Goal: Task Accomplishment & Management: Use online tool/utility

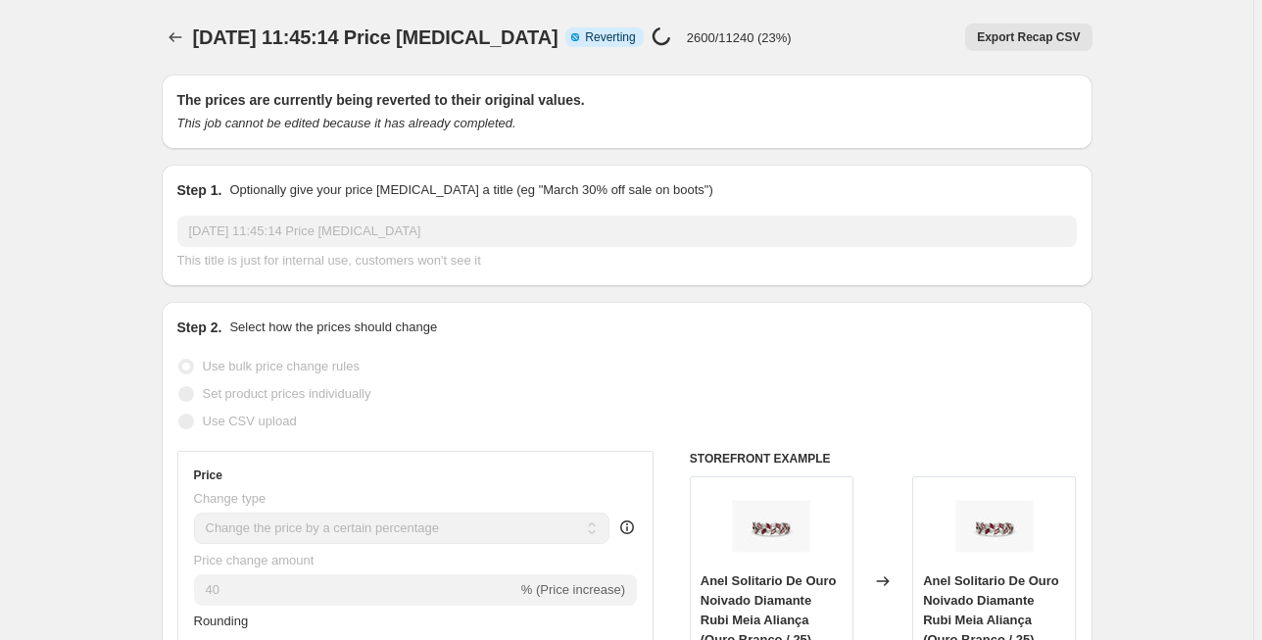
select select "percentage"
select select "collection"
select select "title"
select select "not_equal"
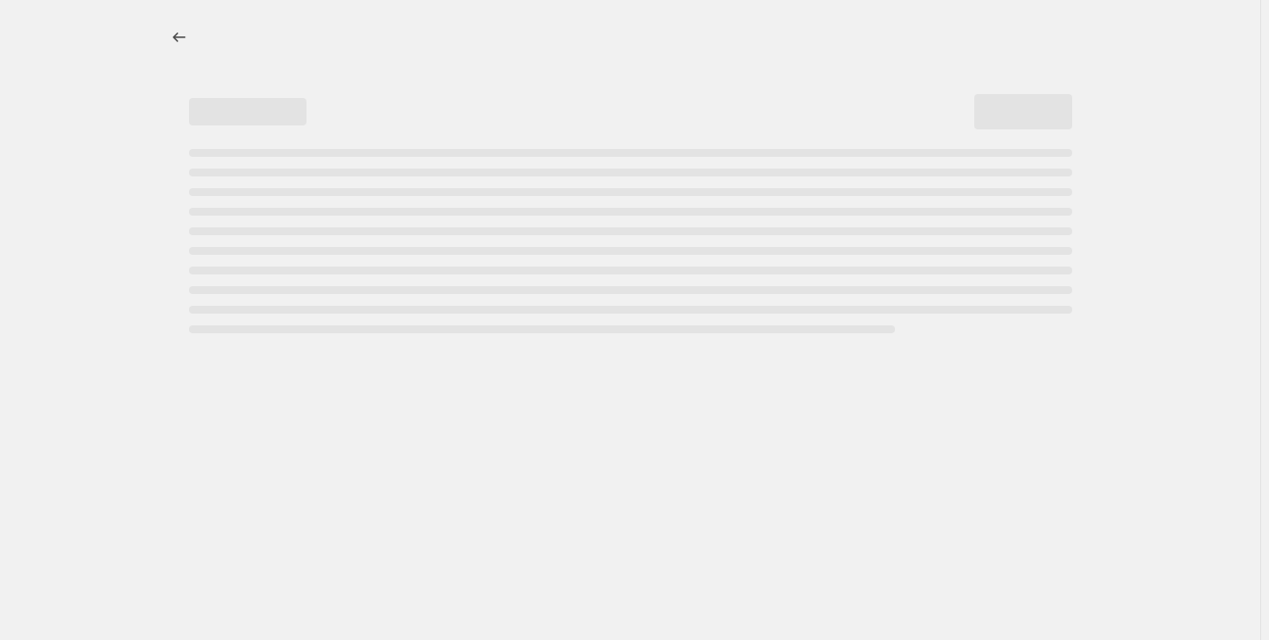
select select "percentage"
select select "collection"
select select "title"
select select "not_equal"
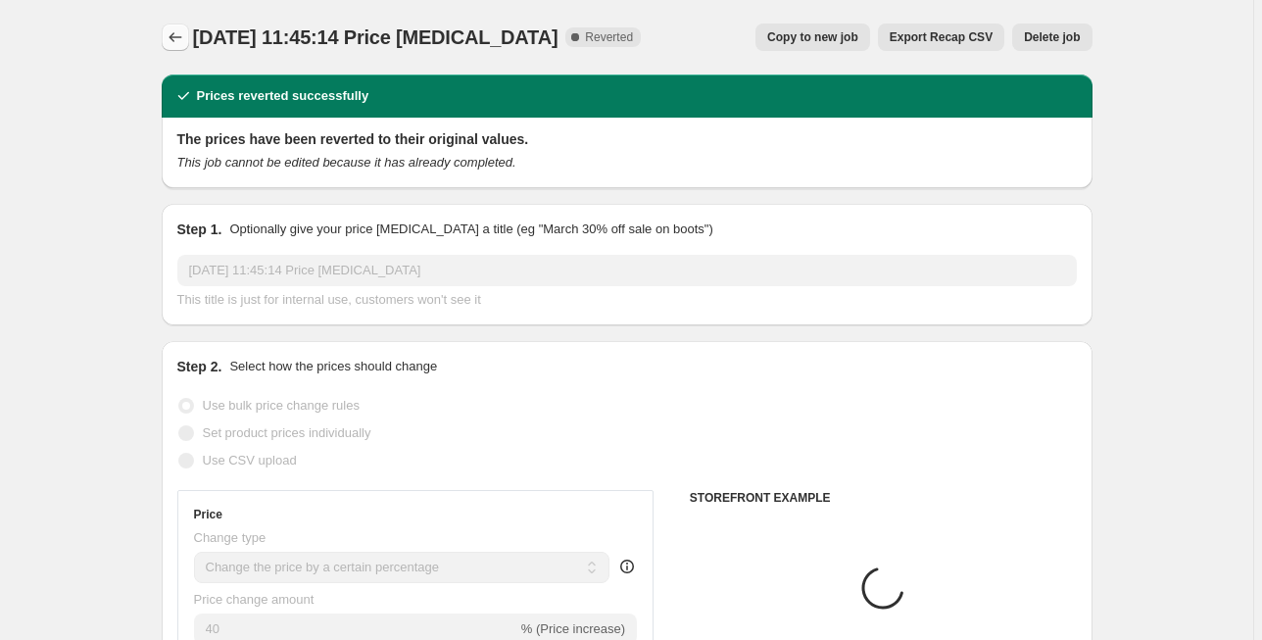
click at [176, 35] on icon "Price change jobs" at bounding box center [176, 37] width 20 height 20
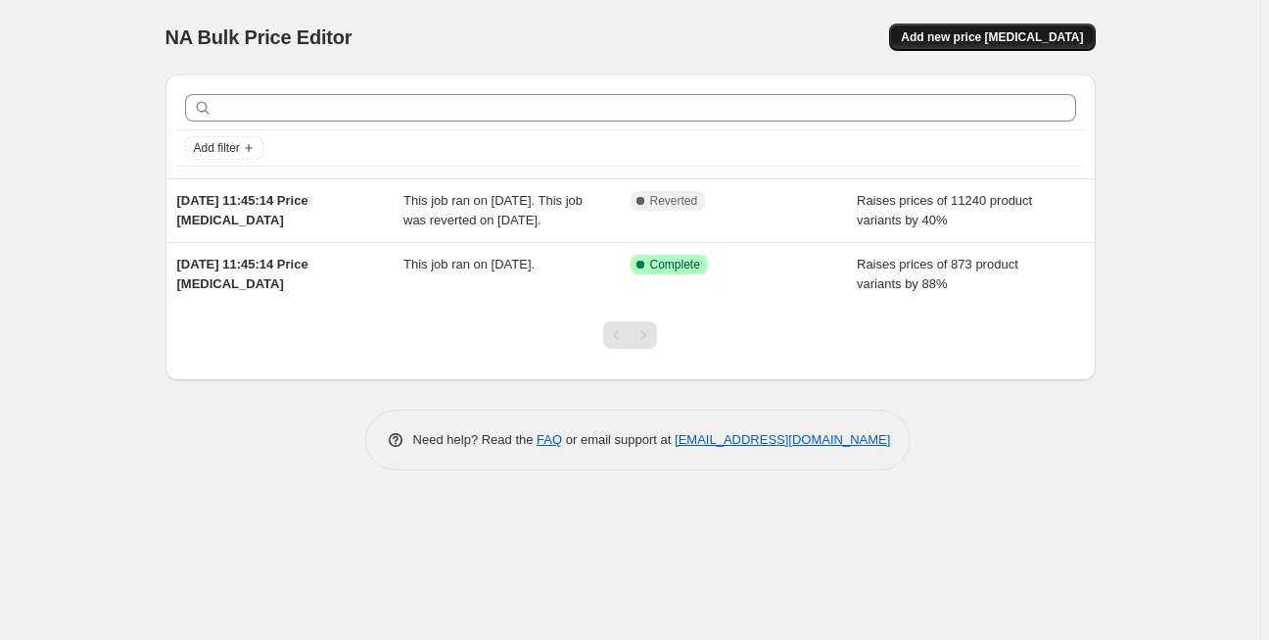
click at [981, 40] on span "Add new price [MEDICAL_DATA]" at bounding box center [992, 37] width 182 height 16
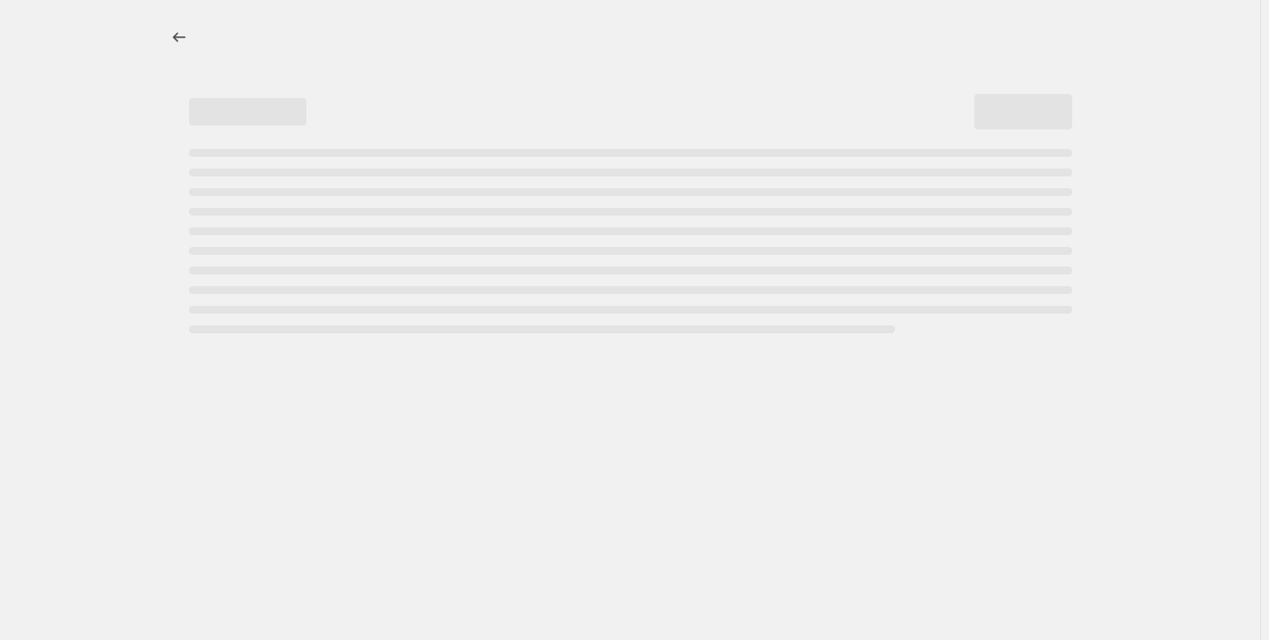
select select "percentage"
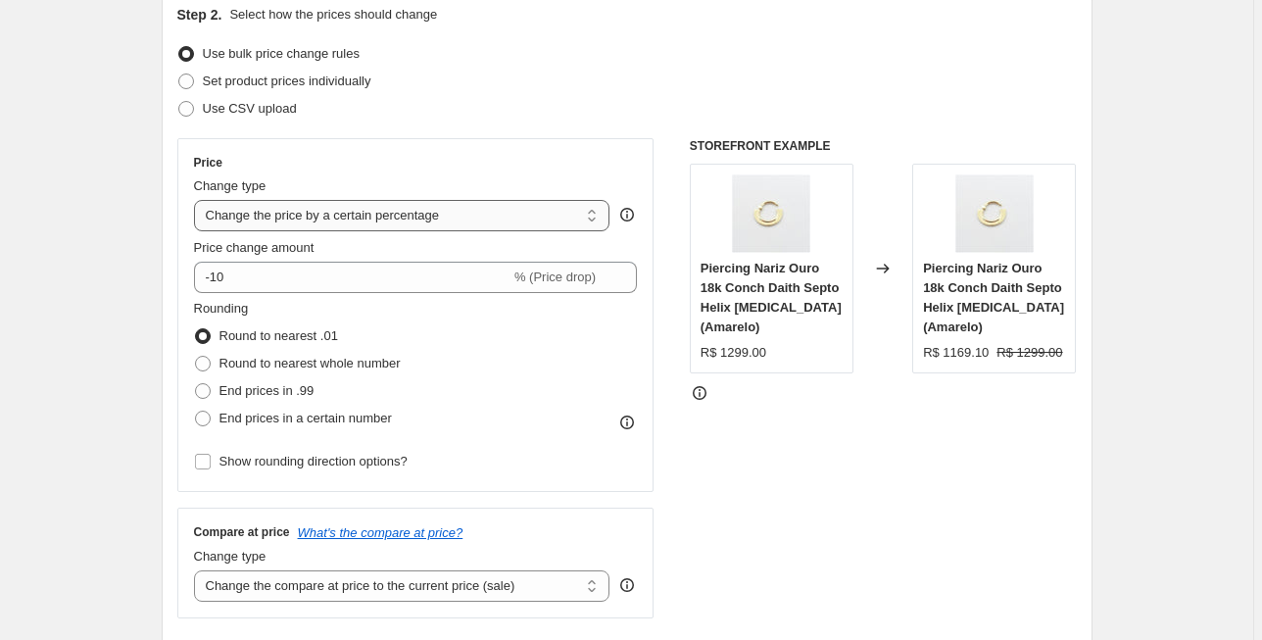
scroll to position [235, 0]
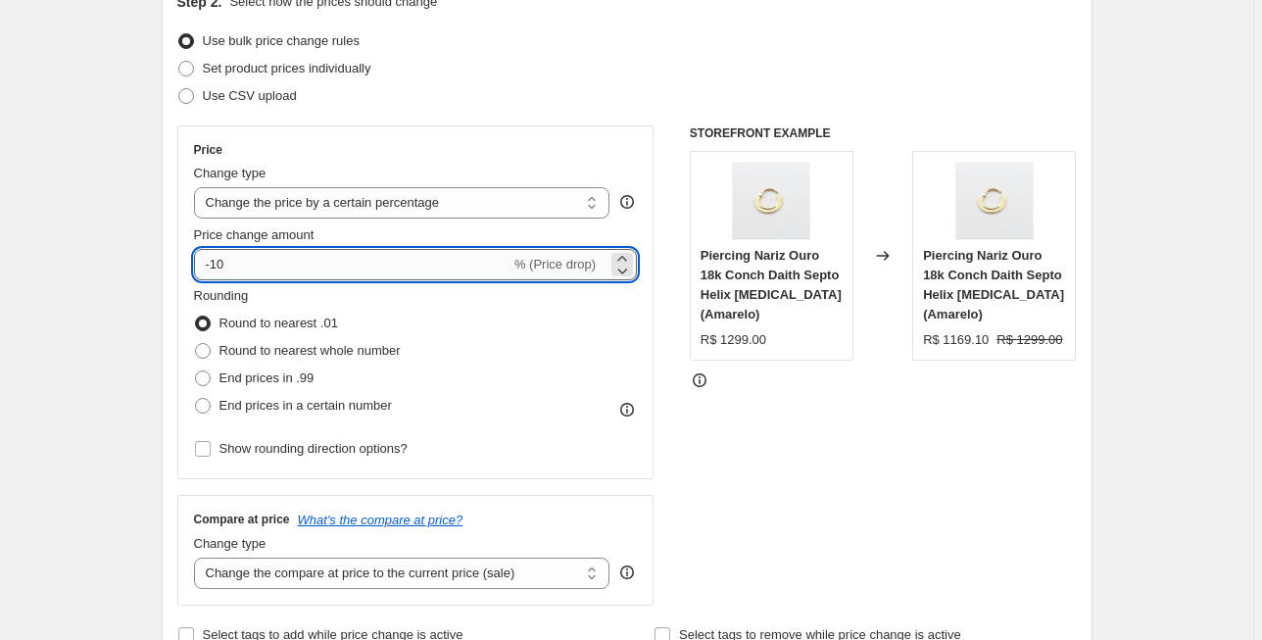
click at [294, 265] on input "-10" at bounding box center [352, 264] width 316 height 31
click at [294, 262] on input "-10" at bounding box center [352, 264] width 316 height 31
click at [295, 262] on input "-10" at bounding box center [352, 264] width 316 height 31
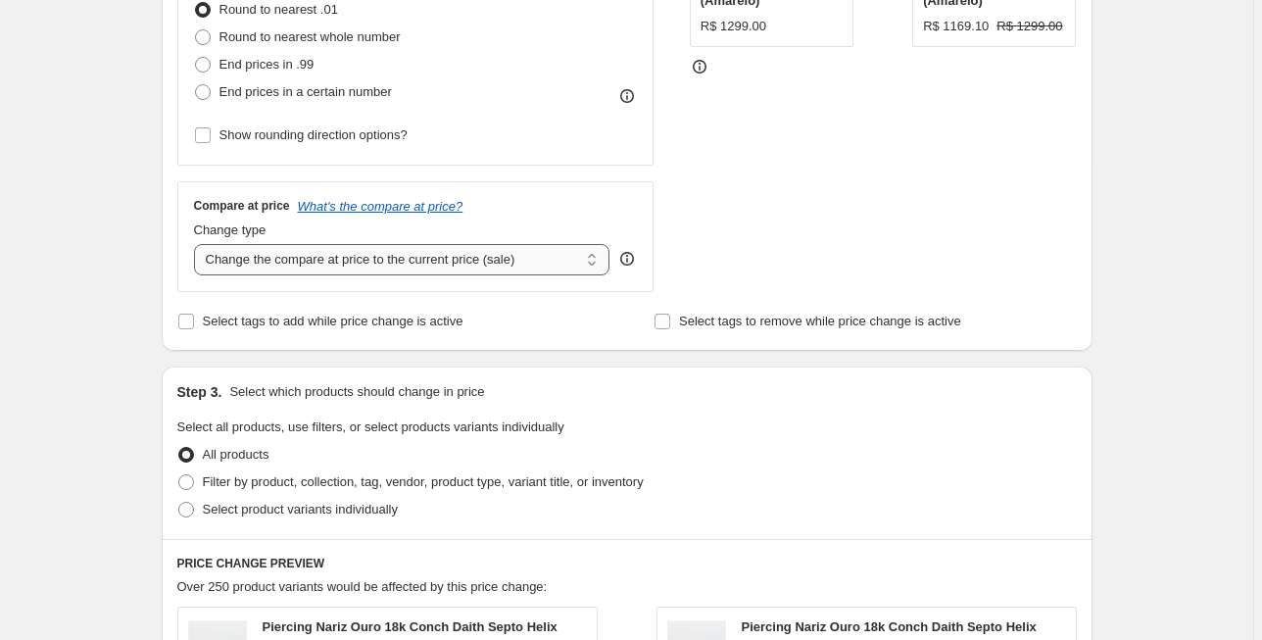
scroll to position [784, 0]
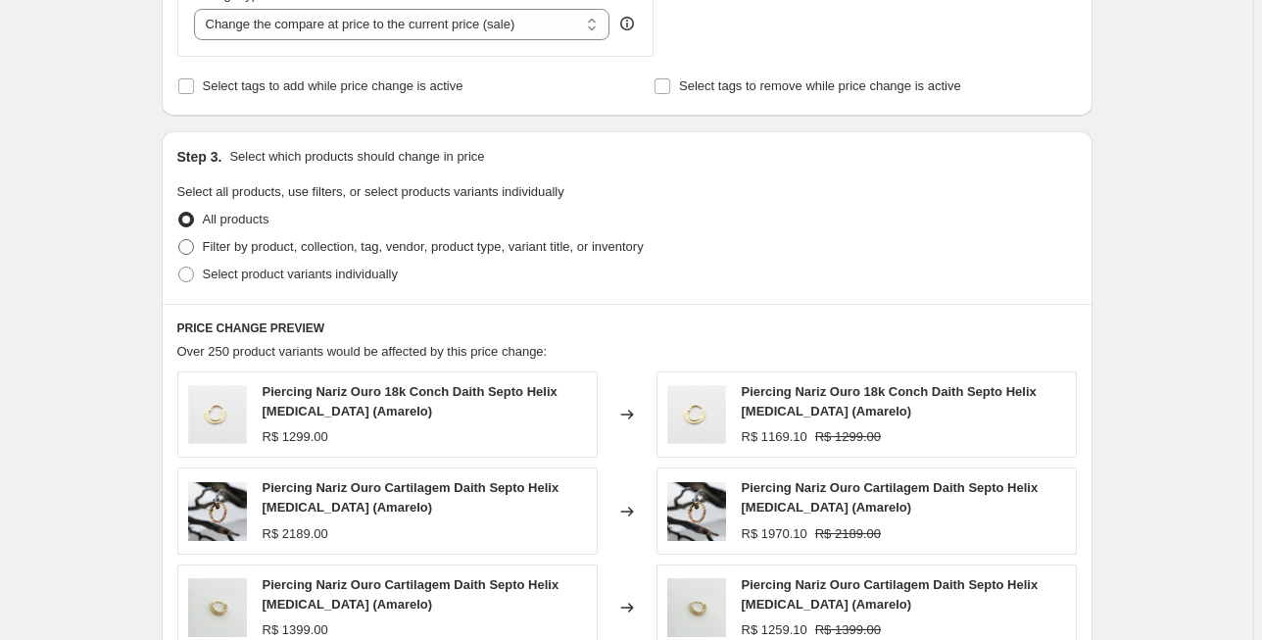
click at [321, 241] on span "Filter by product, collection, tag, vendor, product type, variant title, or inv…" at bounding box center [423, 246] width 441 height 15
click at [179, 240] on input "Filter by product, collection, tag, vendor, product type, variant title, or inv…" at bounding box center [178, 239] width 1 height 1
radio input "true"
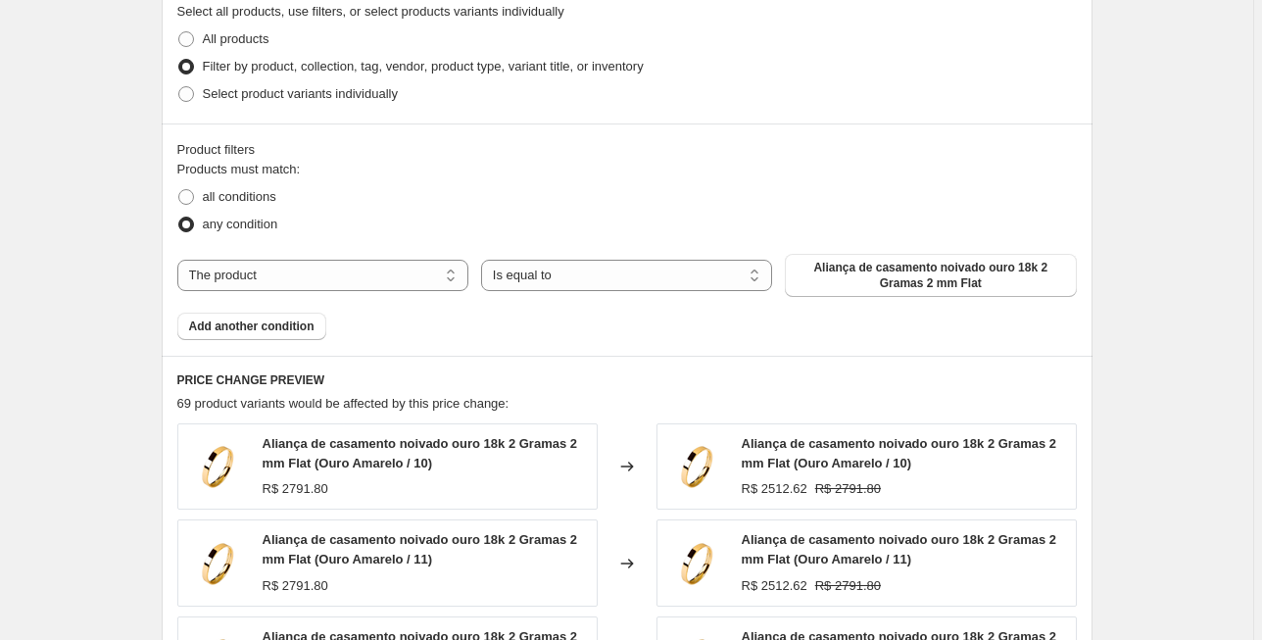
scroll to position [1019, 0]
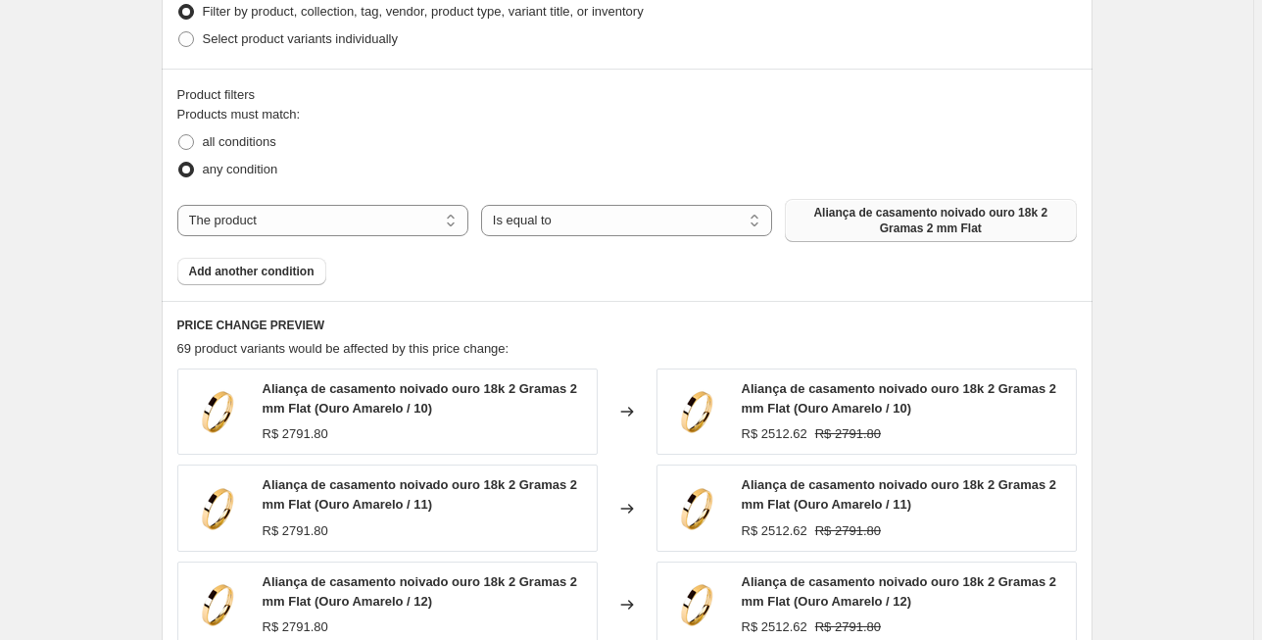
click at [828, 215] on span "Aliança de casamento noivado ouro 18k 2 Gramas 2 mm Flat" at bounding box center [929, 220] width 267 height 31
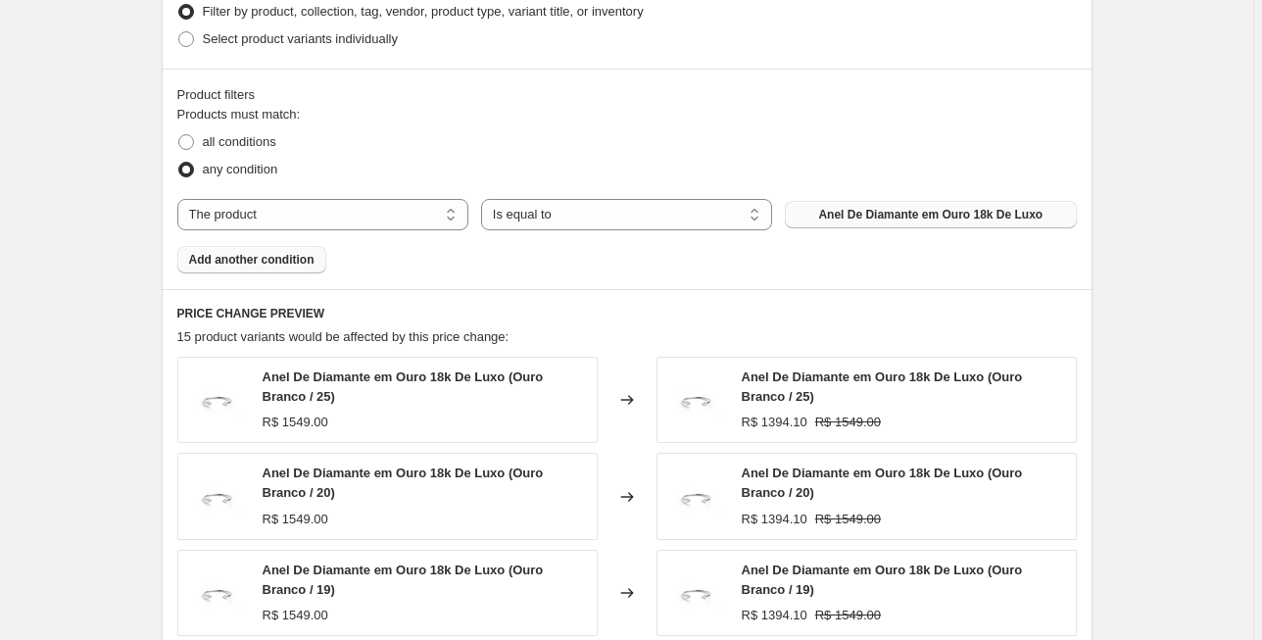
click at [287, 258] on span "Add another condition" at bounding box center [251, 260] width 125 height 16
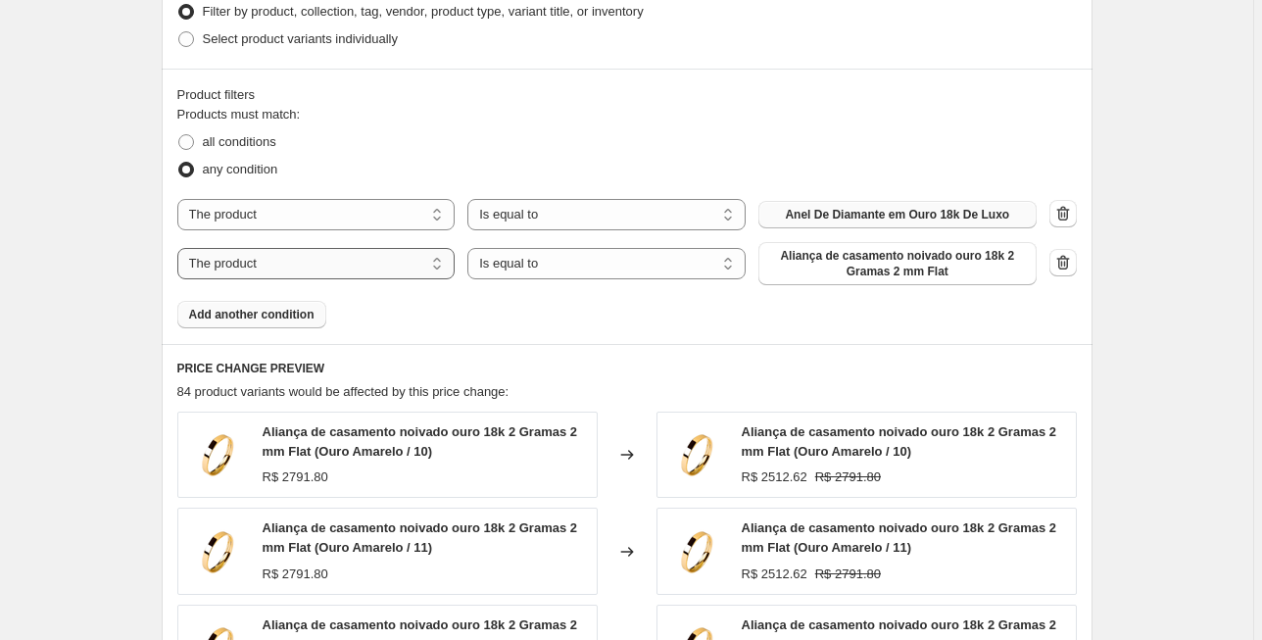
click at [287, 259] on select "The product The product's collection The product's tag The product's vendor The…" at bounding box center [316, 263] width 278 height 31
click at [189, 140] on span at bounding box center [186, 142] width 16 height 16
click at [179, 135] on input "all conditions" at bounding box center [178, 134] width 1 height 1
radio input "true"
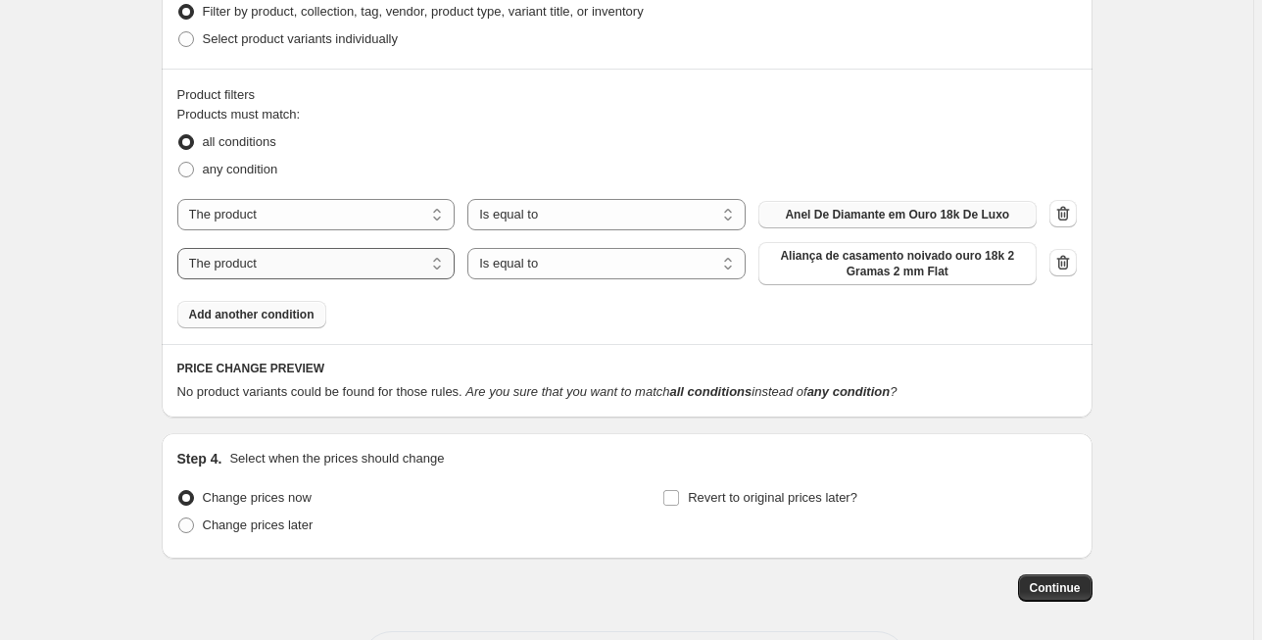
click at [296, 268] on select "The product The product's collection The product's tag The product's vendor The…" at bounding box center [316, 263] width 278 height 31
click at [612, 317] on div "Products must match: all conditions any condition The product The product's col…" at bounding box center [626, 216] width 899 height 223
click at [1070, 263] on icon "button" at bounding box center [1063, 263] width 20 height 20
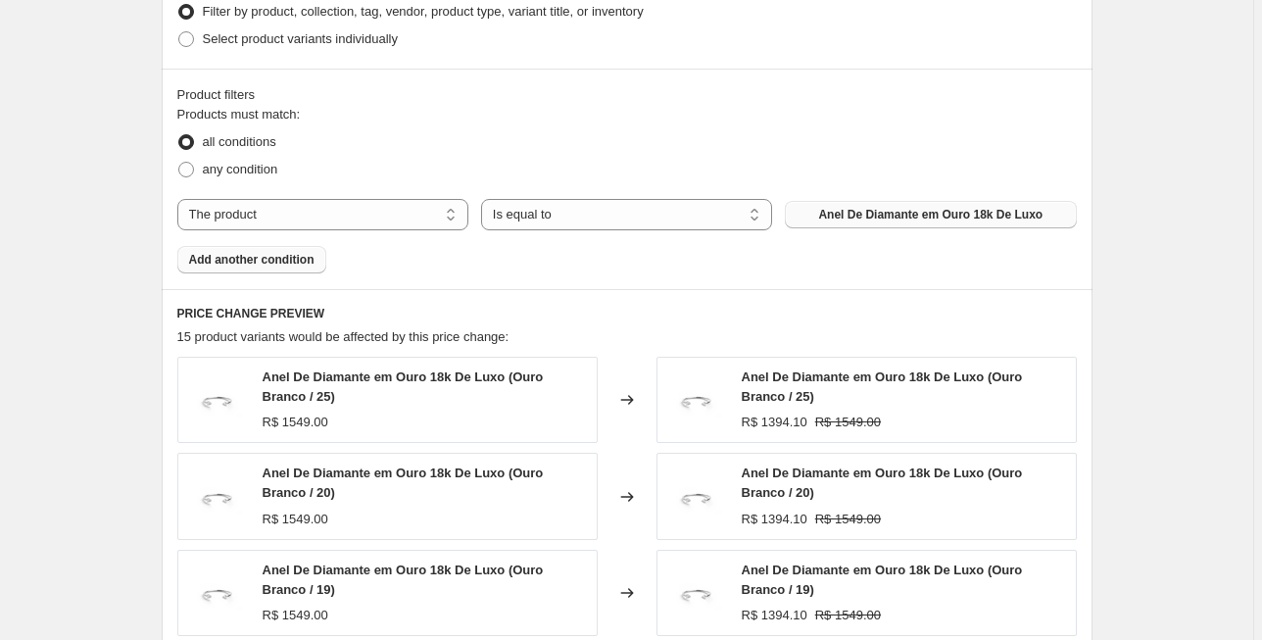
click at [291, 259] on span "Add another condition" at bounding box center [251, 260] width 125 height 16
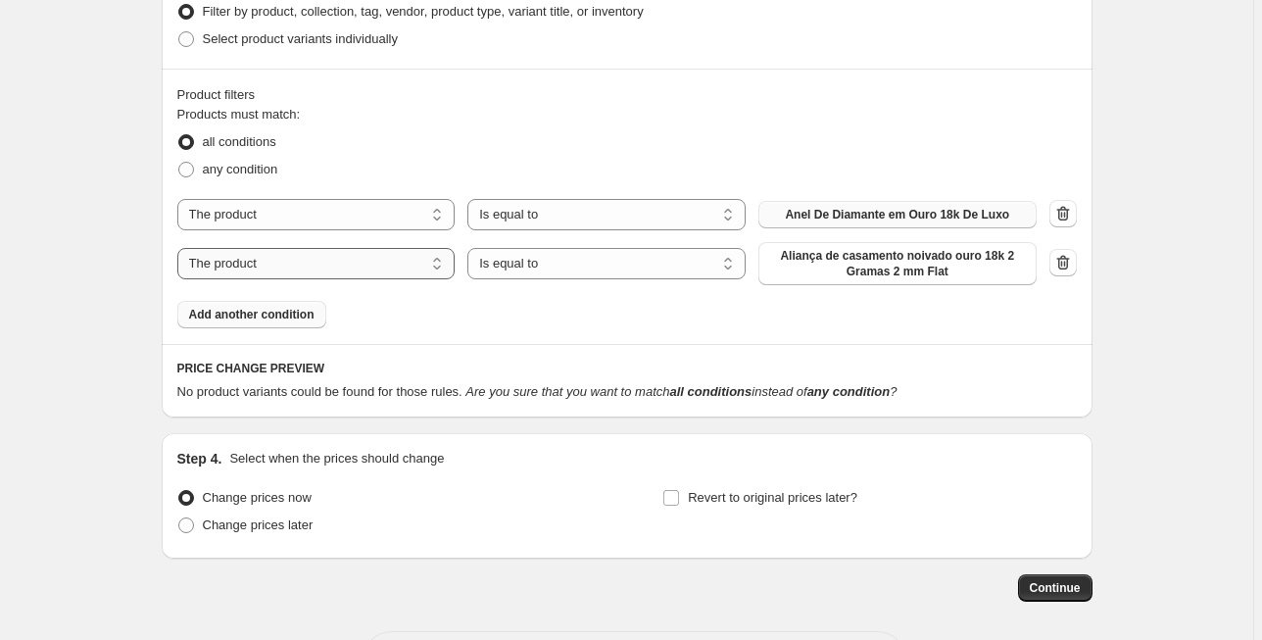
click at [291, 259] on select "The product The product's collection The product's tag The product's vendor The…" at bounding box center [316, 263] width 278 height 31
select select "title"
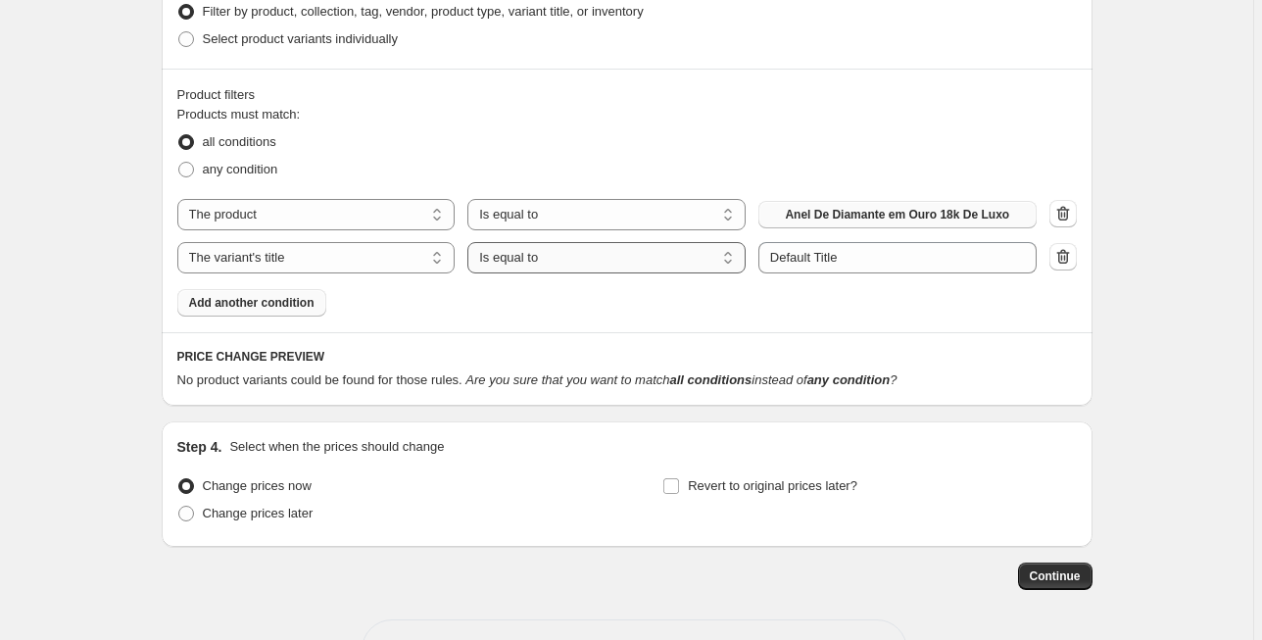
click at [549, 261] on select "Is equal to Is not equal to Contains" at bounding box center [606, 257] width 278 height 31
select select "not_equal"
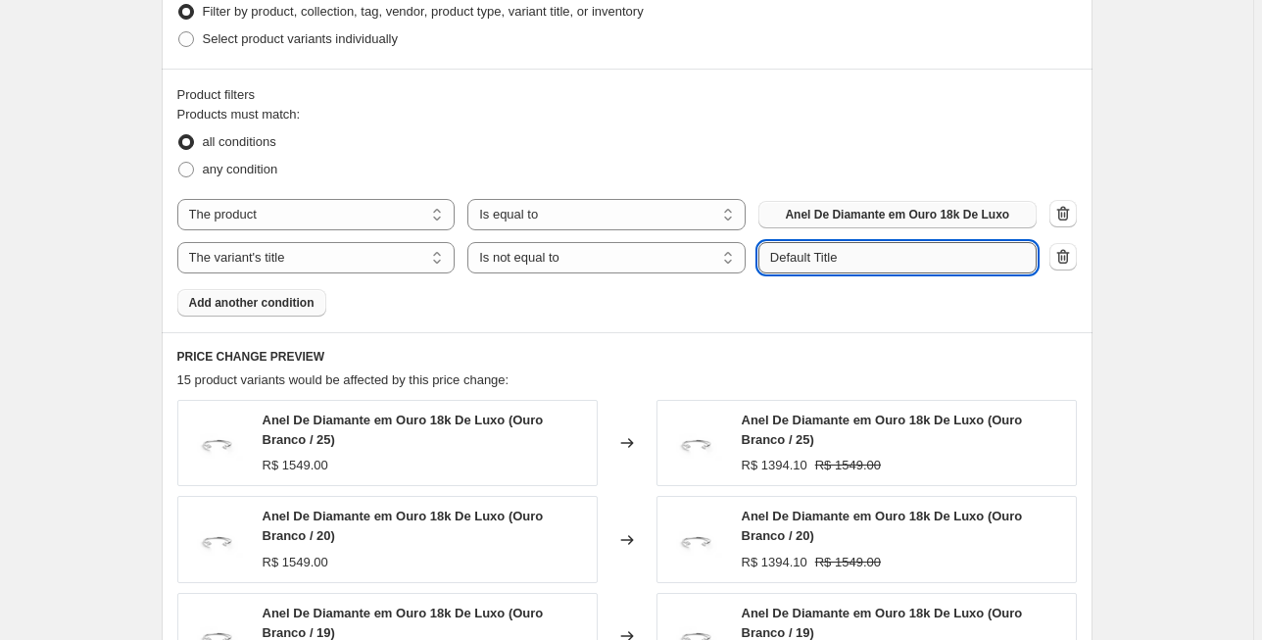
click at [842, 262] on input "Default Title" at bounding box center [897, 257] width 278 height 31
drag, startPoint x: 845, startPoint y: 262, endPoint x: 729, endPoint y: 268, distance: 116.8
click at [729, 268] on div "The product The product's collection The product's tag The product's vendor The…" at bounding box center [606, 257] width 859 height 31
type input "noivado"
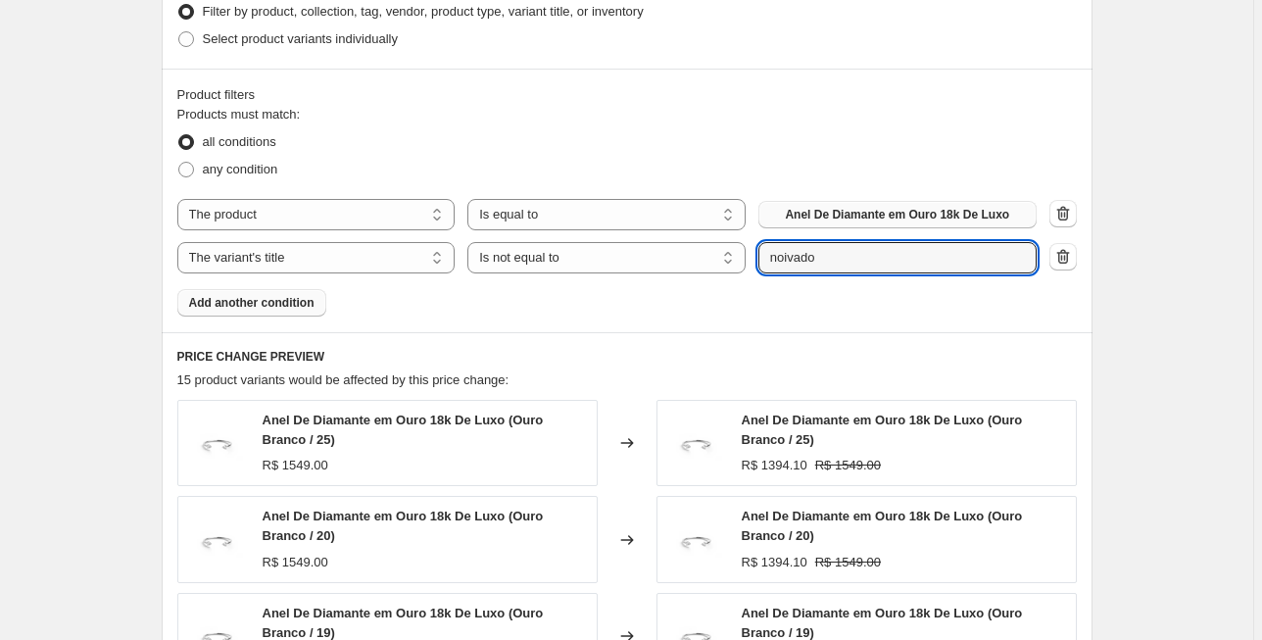
click at [918, 213] on span "Anel De Diamante em Ouro 18k De Luxo" at bounding box center [897, 215] width 224 height 16
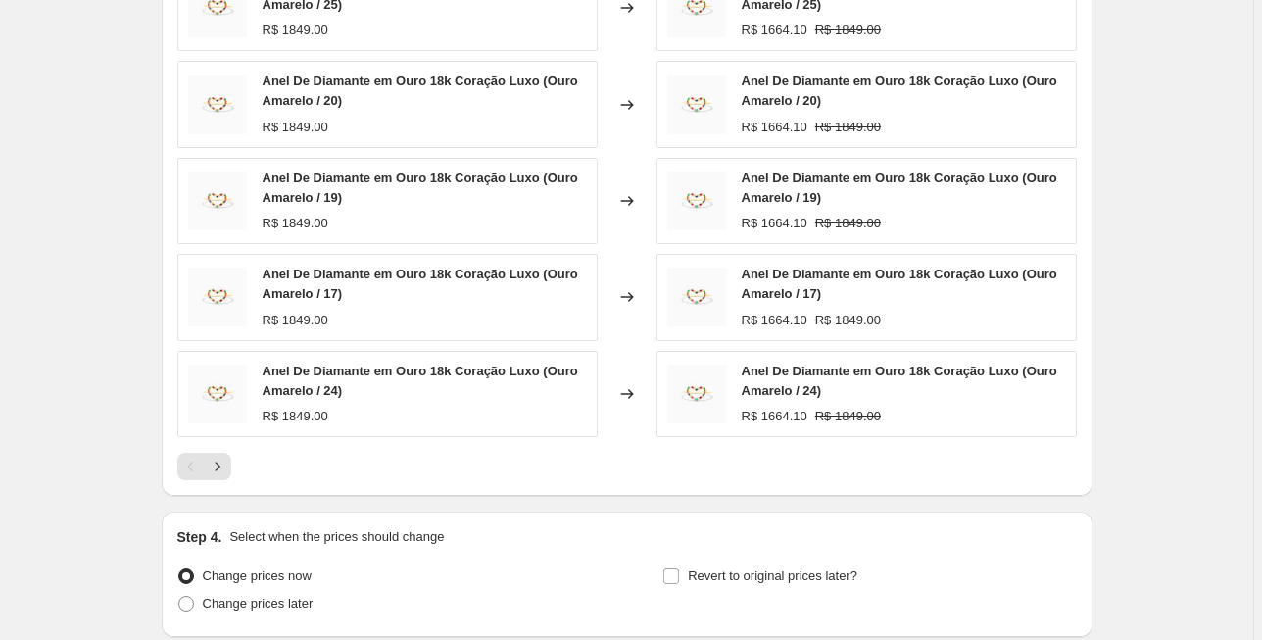
scroll to position [1489, 0]
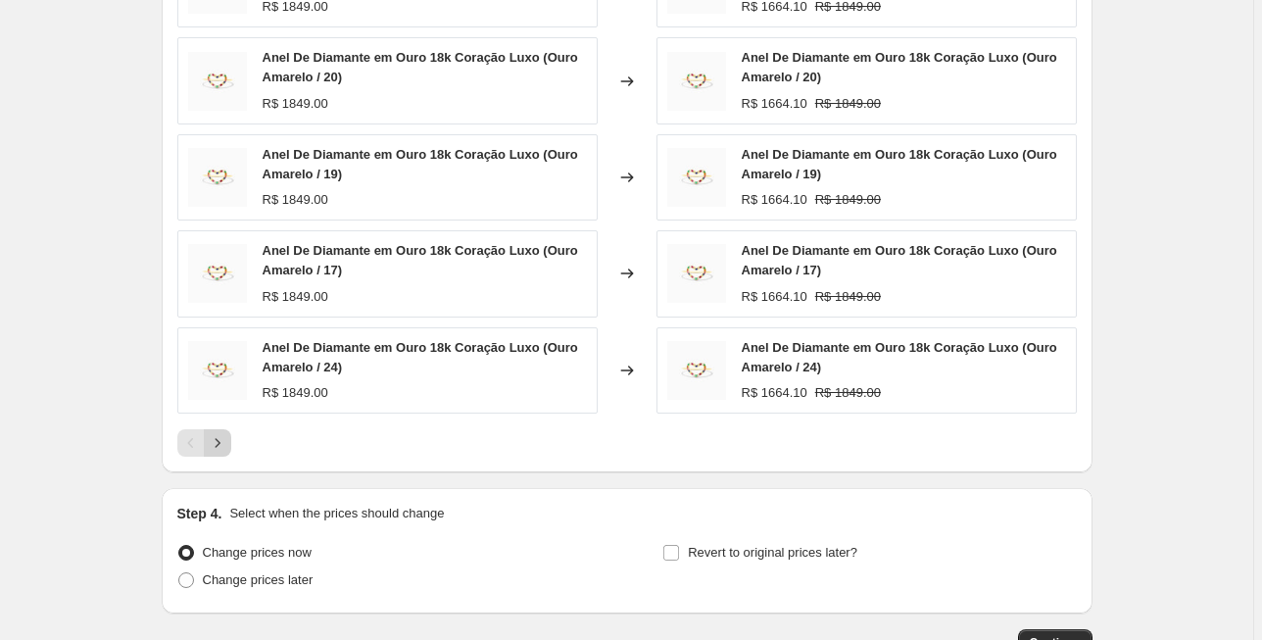
click at [224, 433] on icon "Next" at bounding box center [218, 443] width 20 height 20
click at [224, 433] on div "Pagination" at bounding box center [217, 442] width 27 height 27
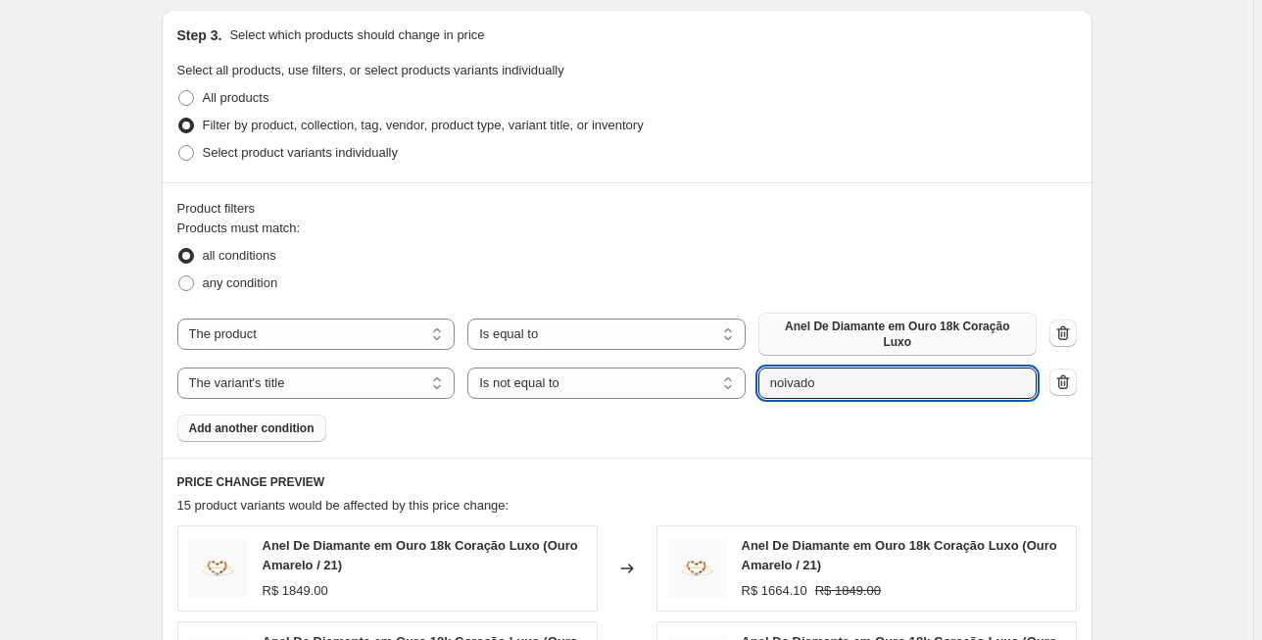
scroll to position [906, 0]
click at [612, 368] on select "Is equal to Is not equal to Contains" at bounding box center [606, 381] width 278 height 31
click at [612, 367] on select "Is equal to Is not equal to Contains" at bounding box center [606, 381] width 278 height 31
click at [612, 366] on select "Is equal to Is not equal to Contains" at bounding box center [606, 381] width 278 height 31
click at [471, 366] on select "Is equal to Is not equal to Contains" at bounding box center [606, 381] width 278 height 31
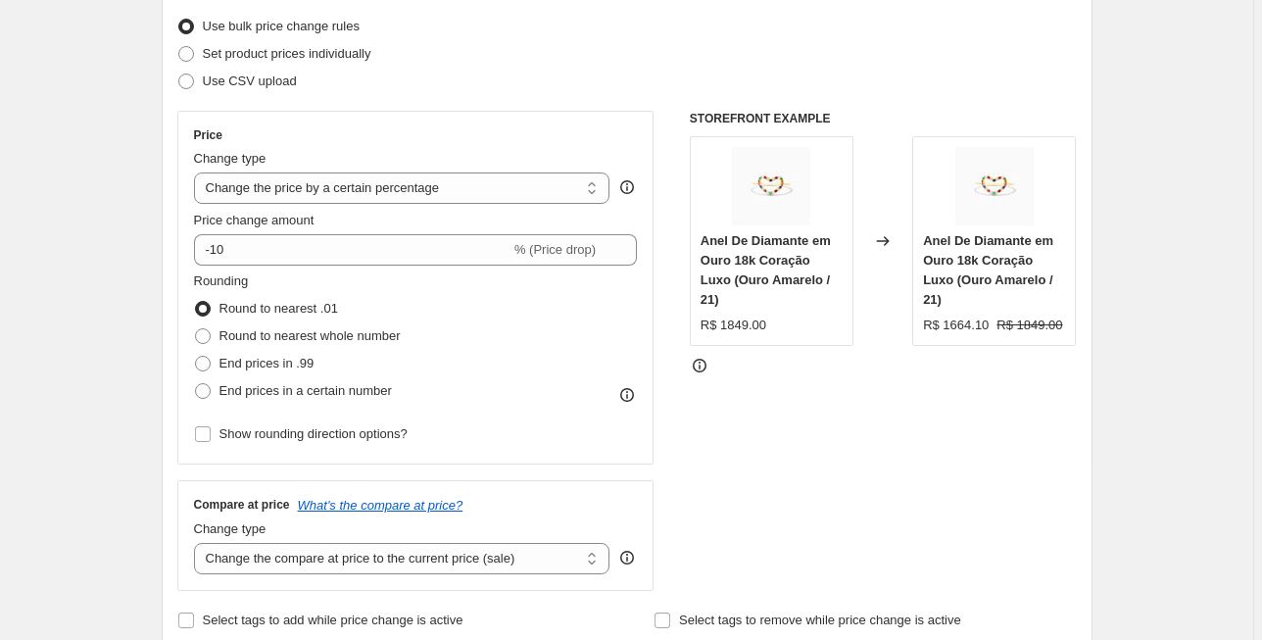
scroll to position [201, 0]
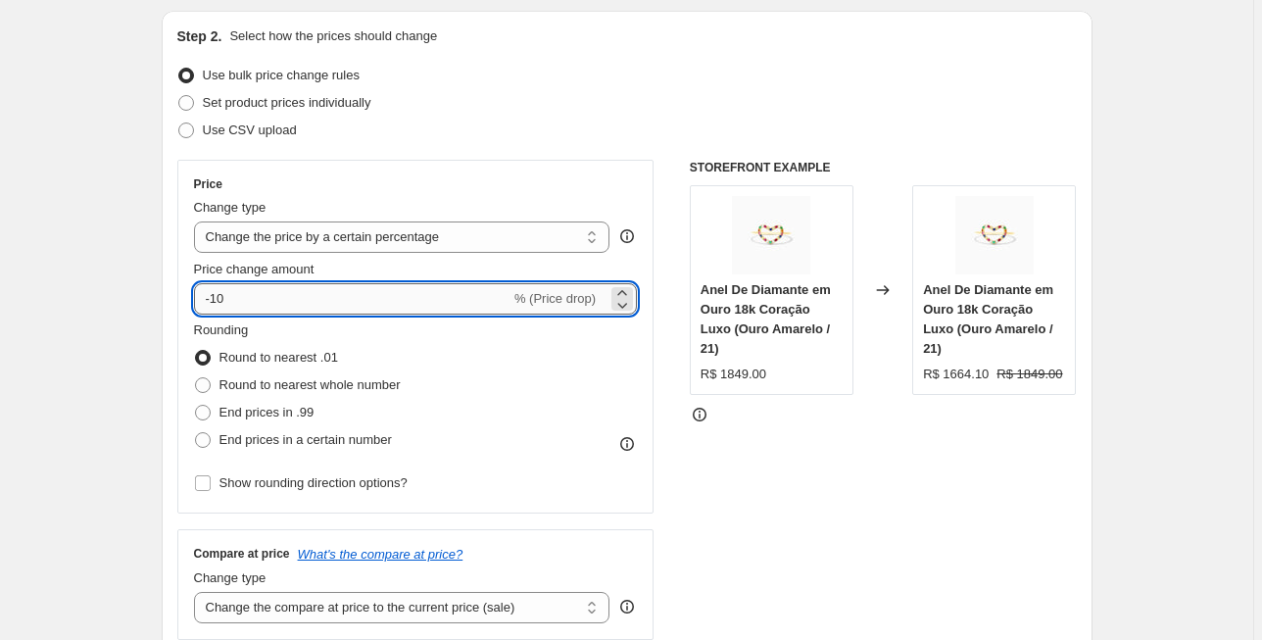
click at [285, 298] on input "-10" at bounding box center [352, 298] width 316 height 31
type input "-1"
type input "40"
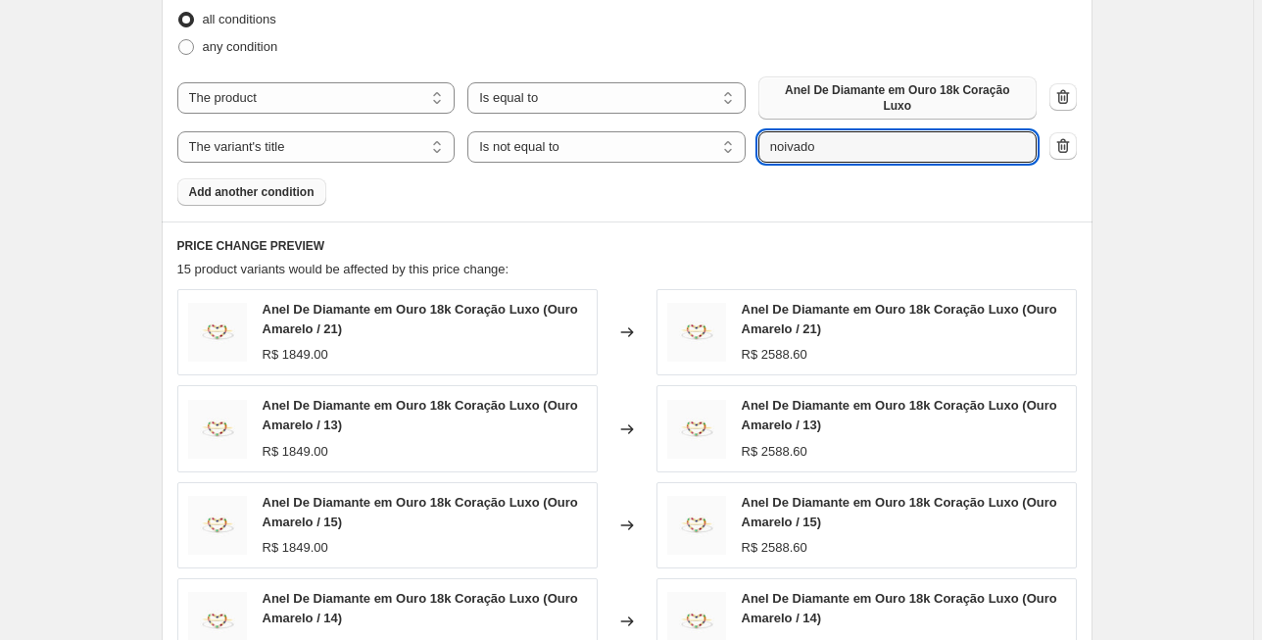
scroll to position [1611, 0]
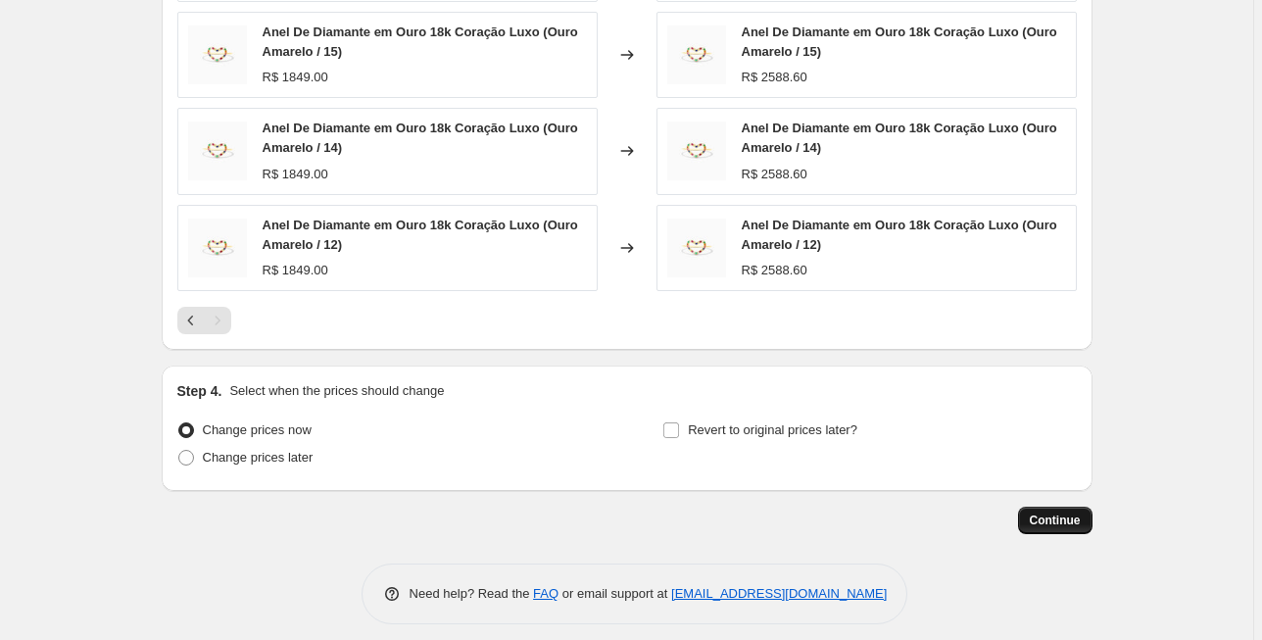
click at [1058, 512] on span "Continue" at bounding box center [1054, 520] width 51 height 16
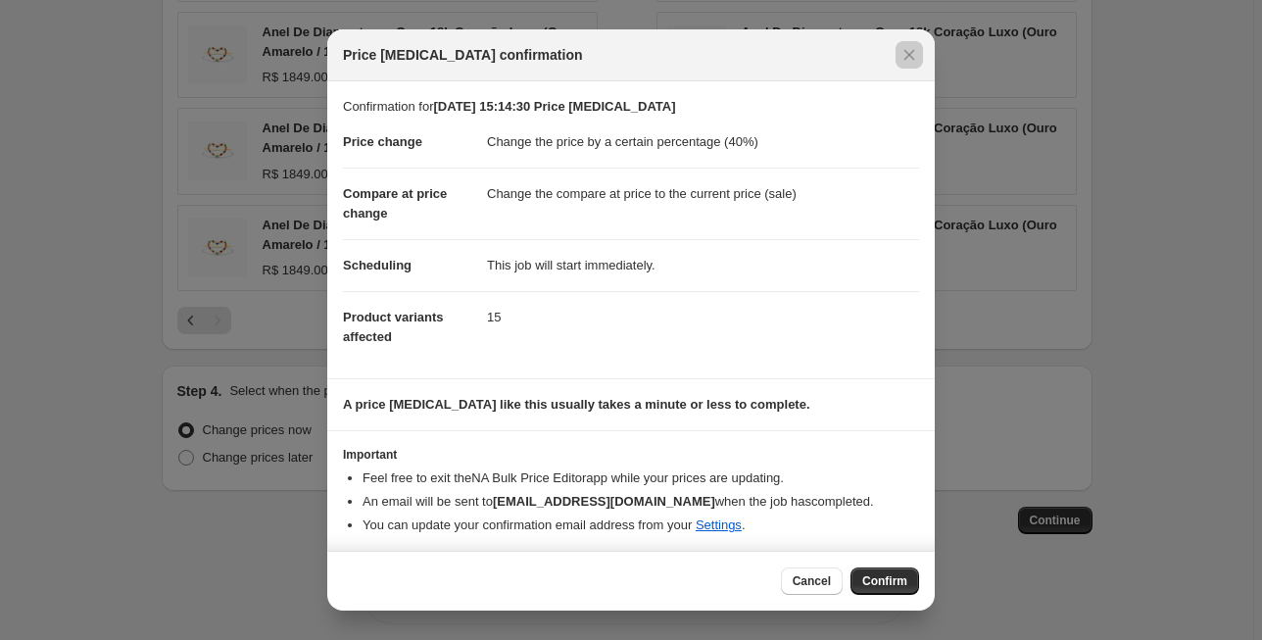
click at [1183, 326] on div at bounding box center [631, 320] width 1262 height 640
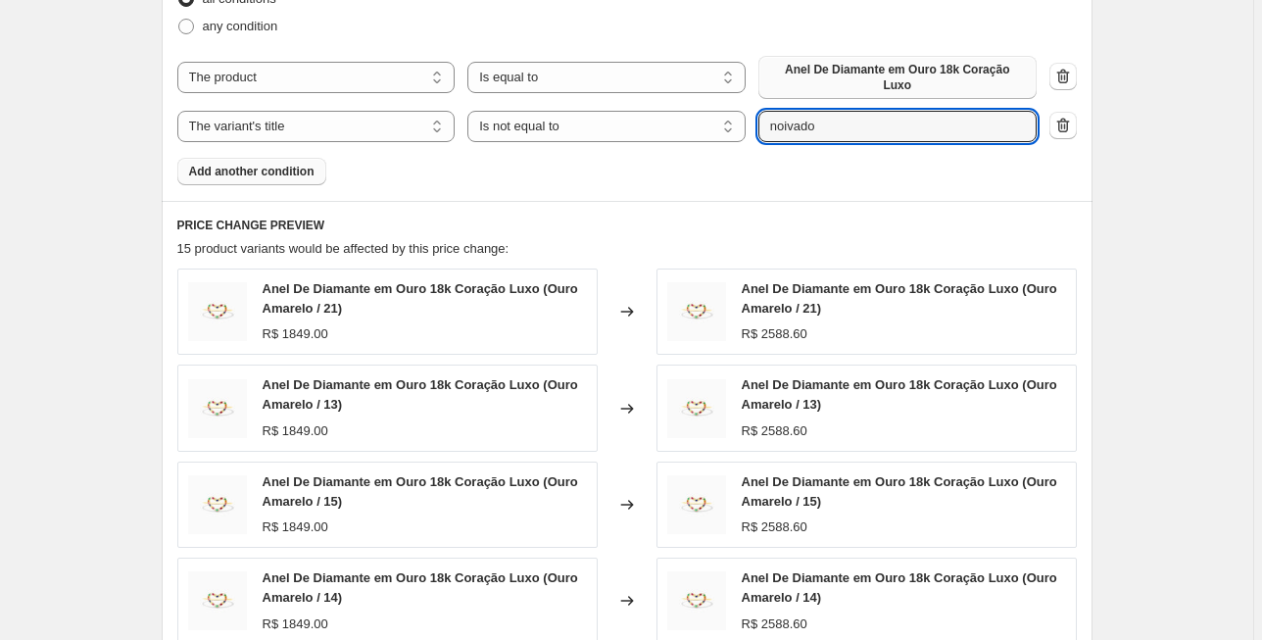
scroll to position [1141, 0]
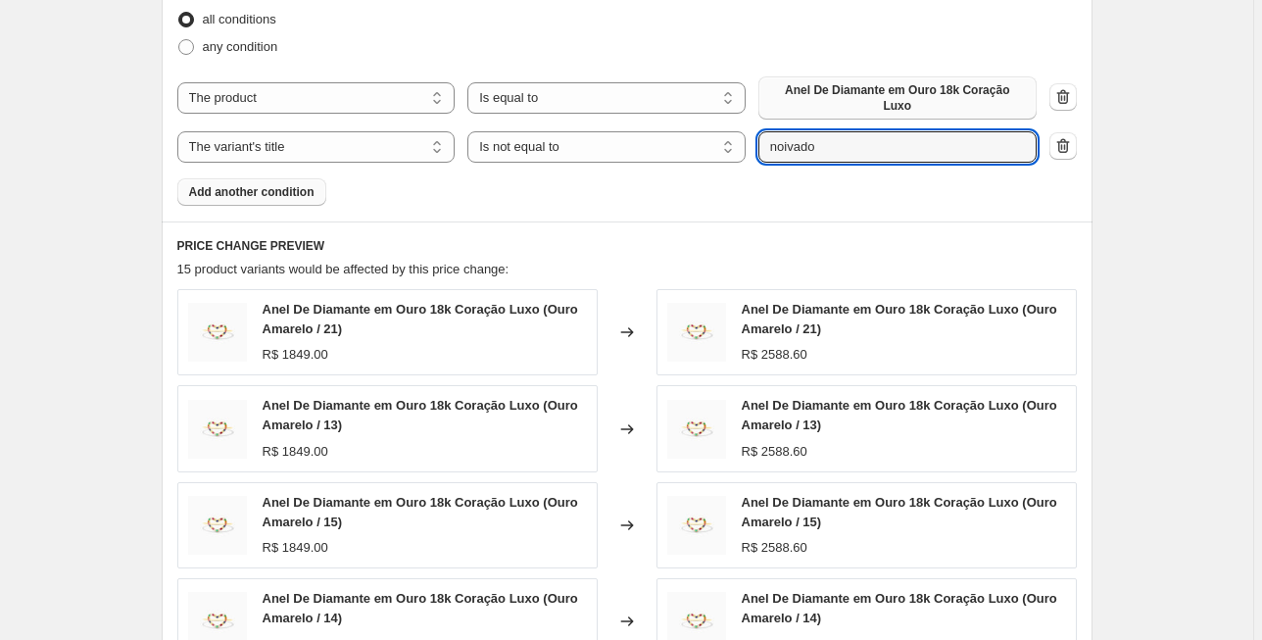
click at [977, 88] on span "Anel De Diamante em Ouro 18k Coração Luxo" at bounding box center [897, 97] width 255 height 31
click at [389, 94] on select "The product The product's collection The product's tag The product's vendor The…" at bounding box center [316, 97] width 278 height 31
select select "collection"
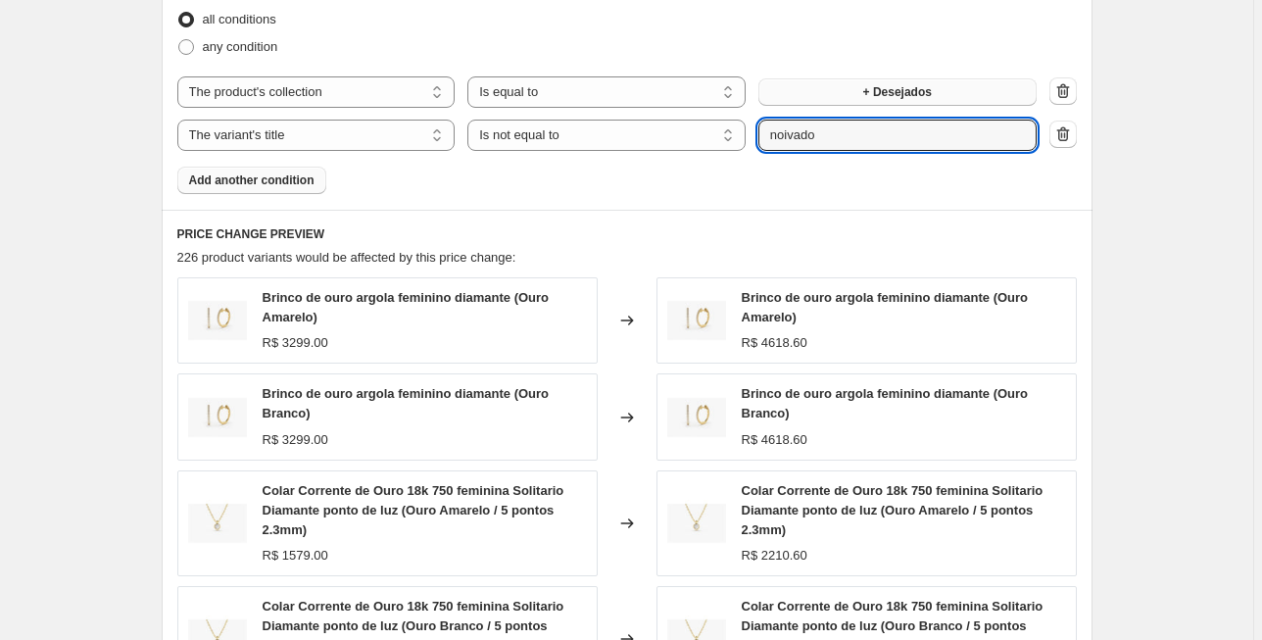
click at [912, 86] on span "+ Desejados" at bounding box center [897, 92] width 69 height 16
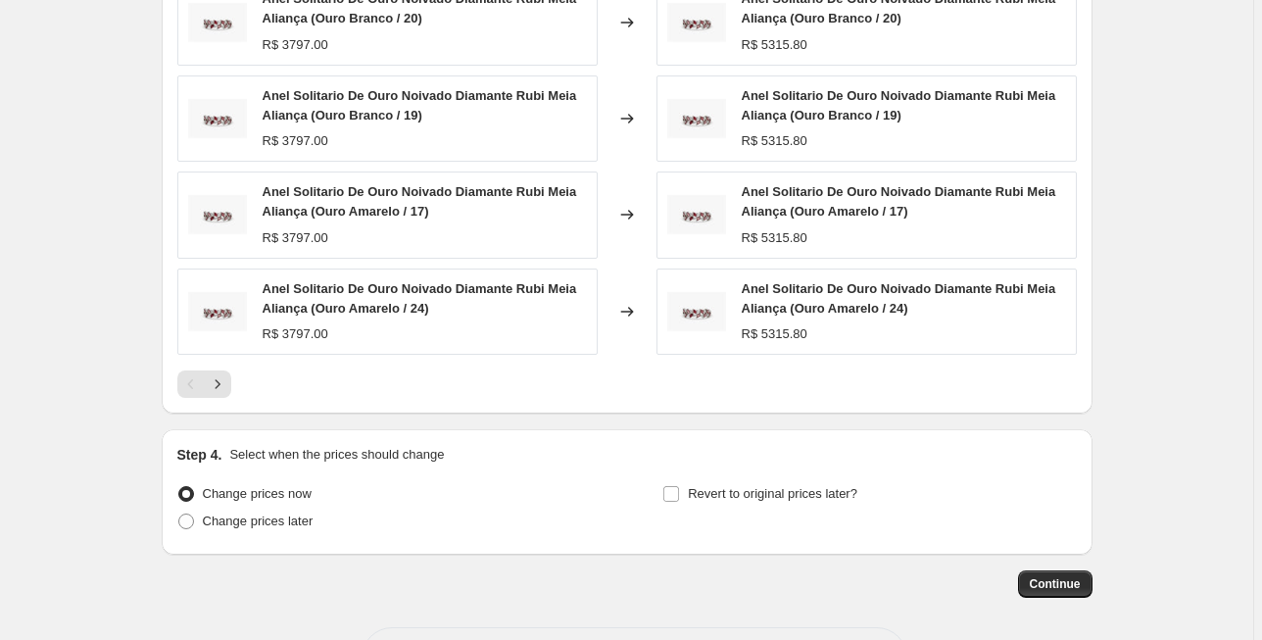
scroll to position [1611, 0]
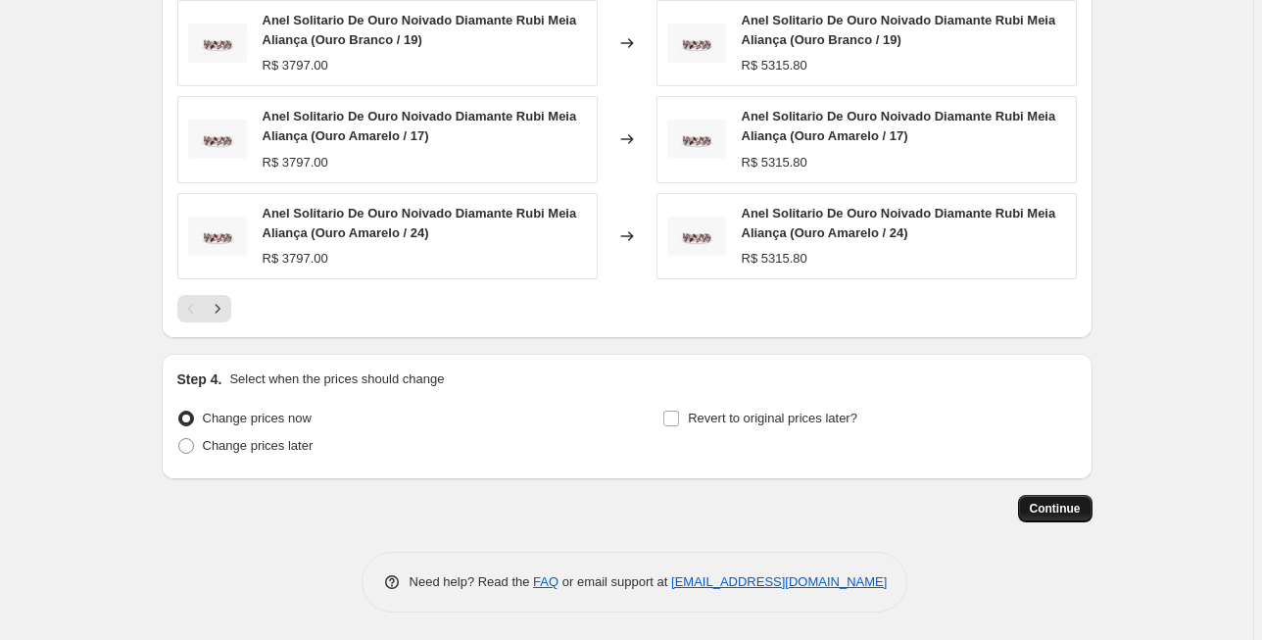
click at [1070, 507] on span "Continue" at bounding box center [1054, 509] width 51 height 16
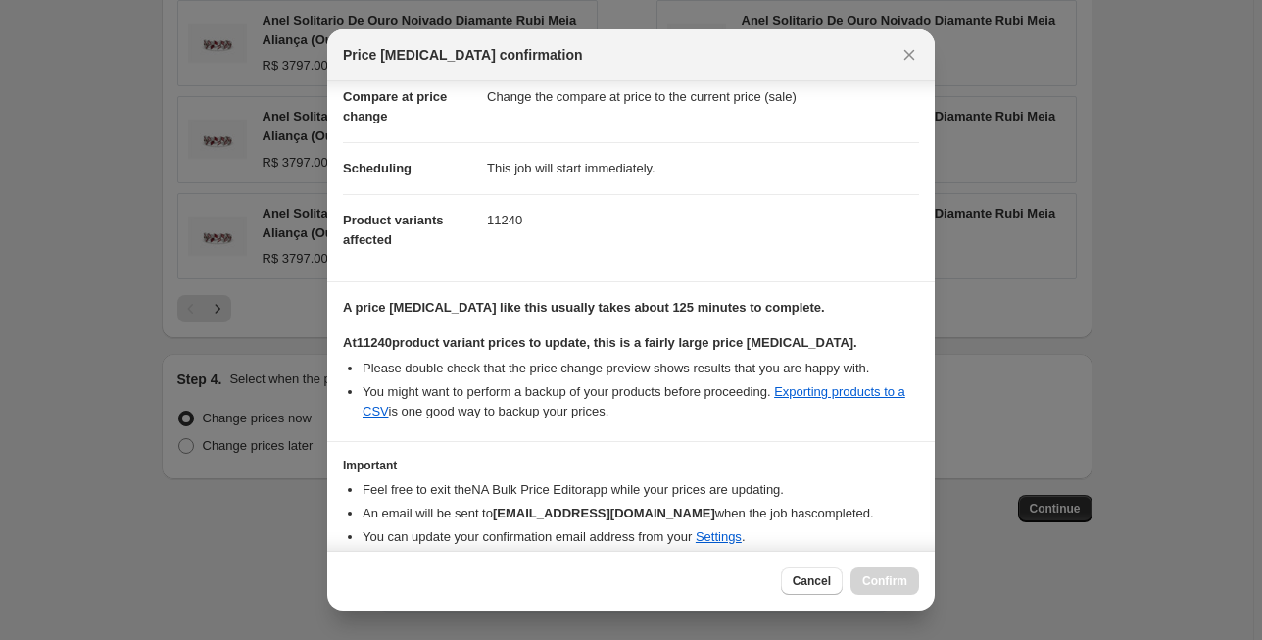
scroll to position [170, 0]
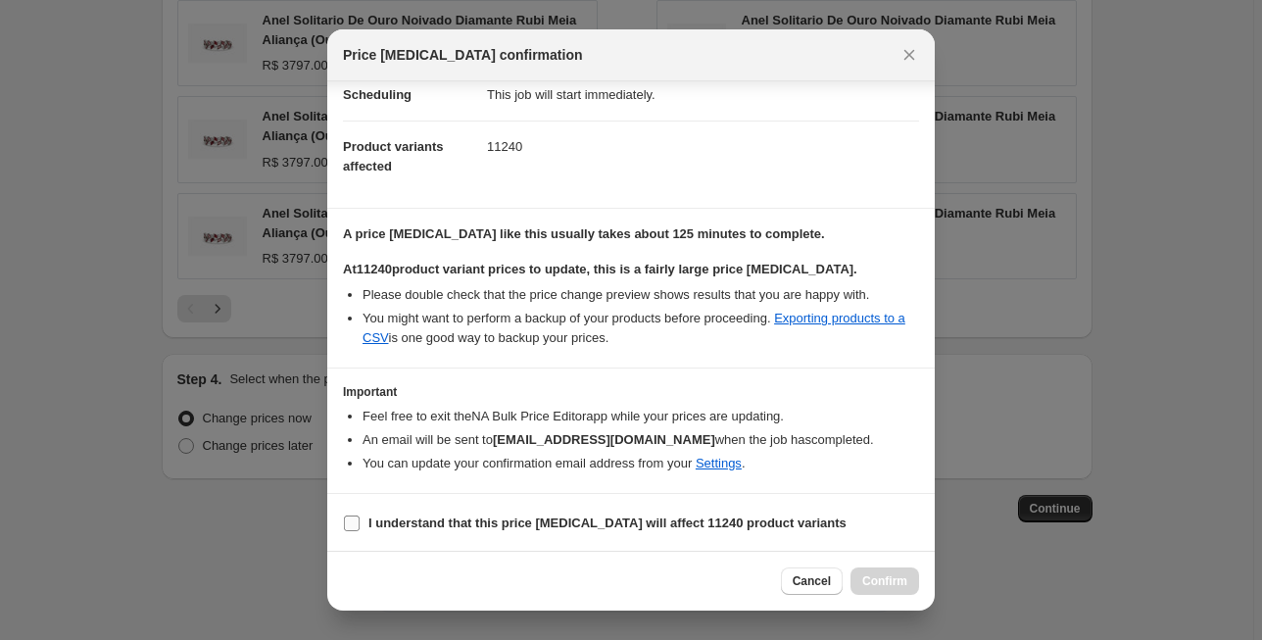
click at [445, 521] on b "I understand that this price [MEDICAL_DATA] will affect 11240 product variants" at bounding box center [607, 522] width 478 height 15
click at [359, 521] on input "I understand that this price [MEDICAL_DATA] will affect 11240 product variants" at bounding box center [352, 523] width 16 height 16
checkbox input "true"
click at [887, 578] on span "Confirm" at bounding box center [884, 581] width 45 height 16
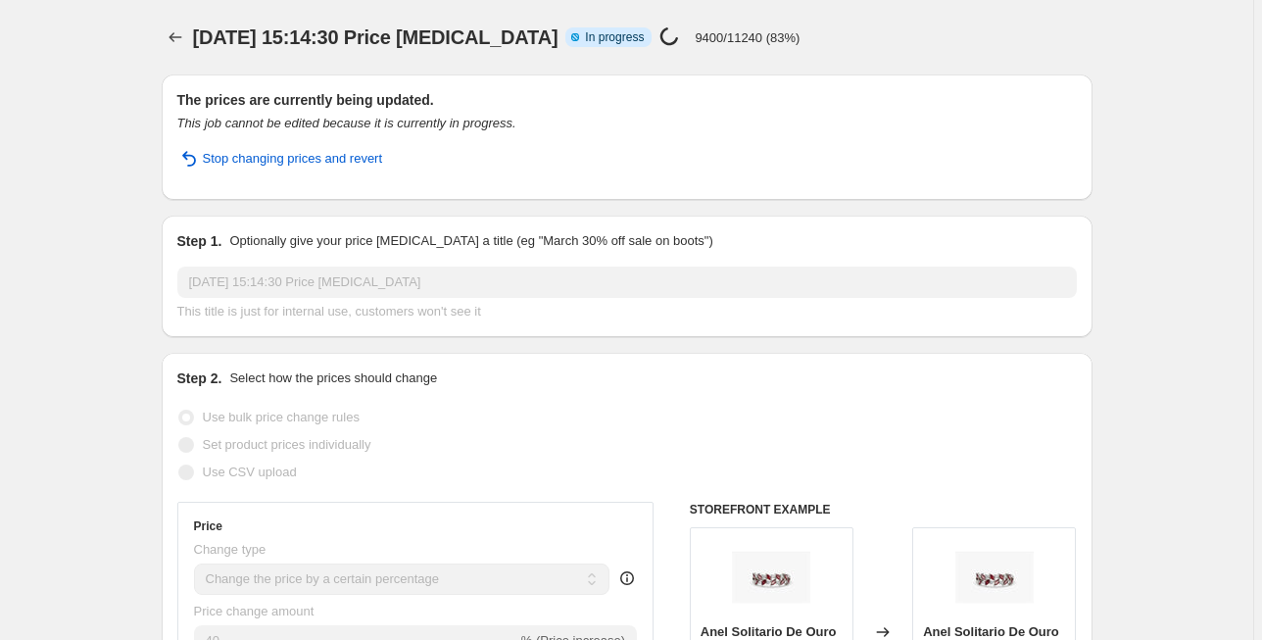
select select "percentage"
select select "collection"
select select "title"
select select "not_equal"
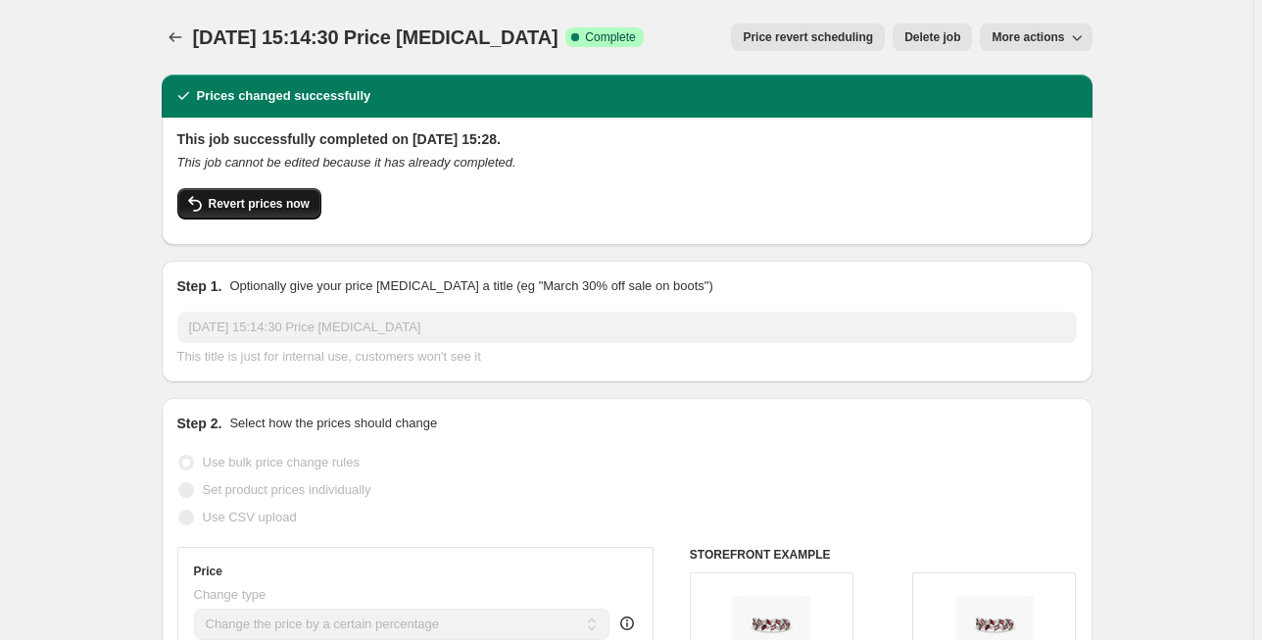
click at [274, 207] on span "Revert prices now" at bounding box center [259, 204] width 101 height 16
